Goal: Navigation & Orientation: Find specific page/section

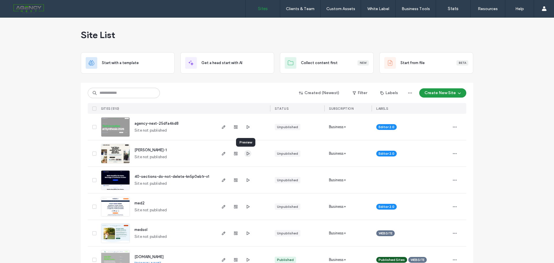
click at [247, 153] on use "button" at bounding box center [248, 152] width 3 height 3
